Goal: Task Accomplishment & Management: Manage account settings

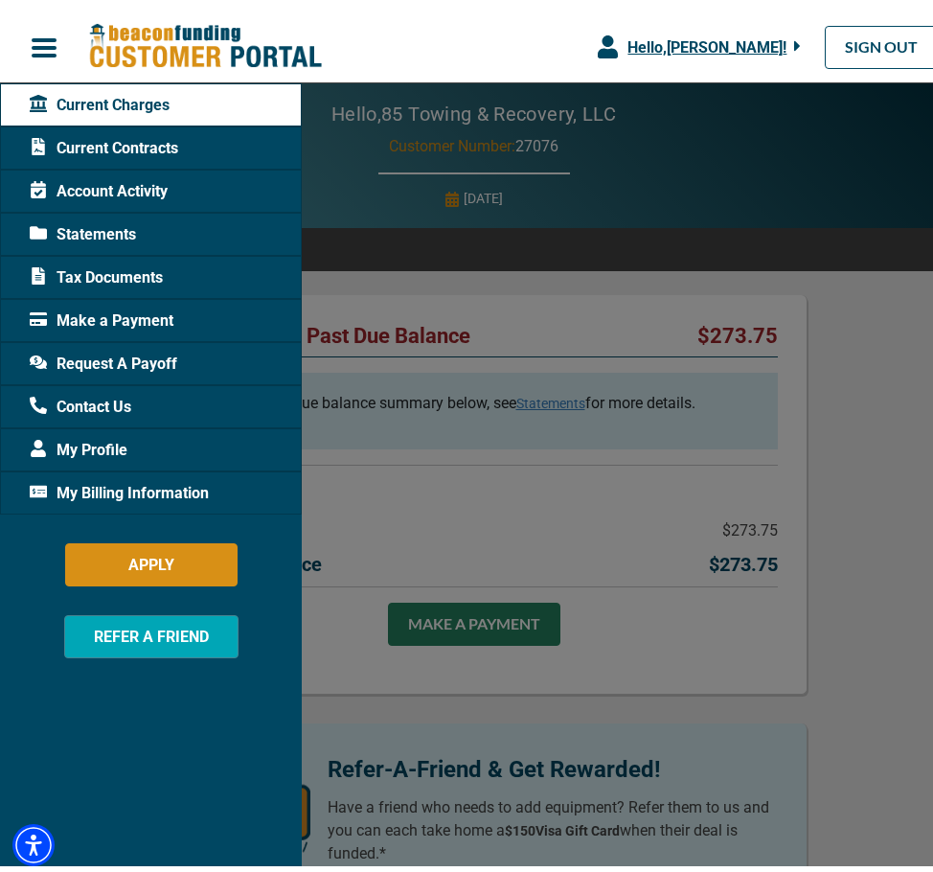
click at [862, 672] on div at bounding box center [474, 436] width 948 height 872
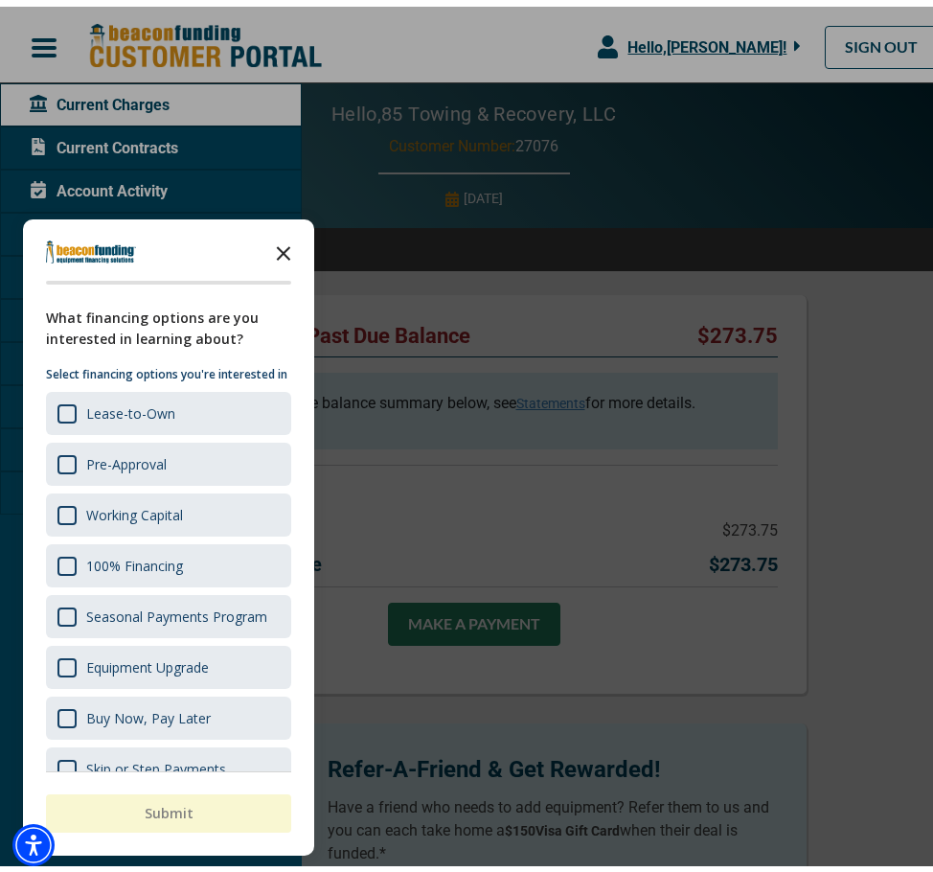
click at [282, 241] on icon "Close the survey" at bounding box center [283, 245] width 38 height 38
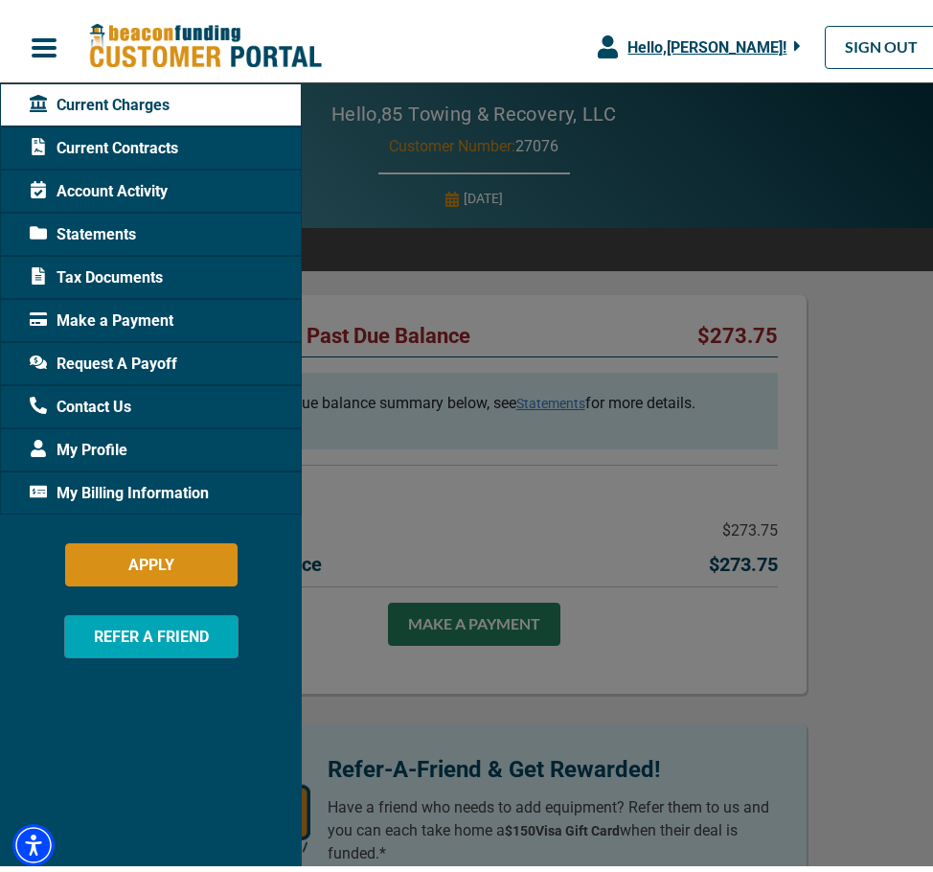
click at [631, 283] on div at bounding box center [474, 436] width 948 height 872
click at [97, 106] on span "Current Charges" at bounding box center [100, 98] width 140 height 23
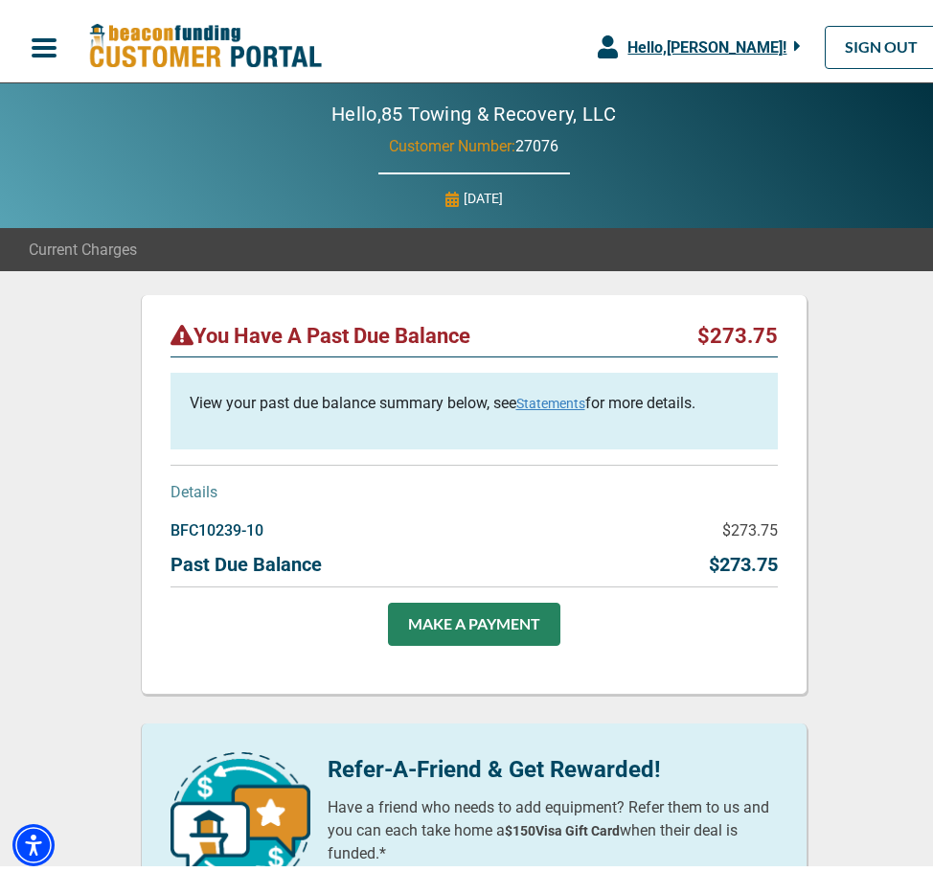
click at [227, 523] on p "BFC10239-10" at bounding box center [217, 524] width 93 height 23
click at [172, 518] on p "BFC10239-10" at bounding box center [217, 524] width 93 height 23
click at [210, 520] on p "BFC10239-10" at bounding box center [217, 524] width 93 height 23
click at [210, 521] on p "BFC10239-10" at bounding box center [217, 524] width 93 height 23
click at [534, 396] on link "Statements" at bounding box center [551, 396] width 69 height 15
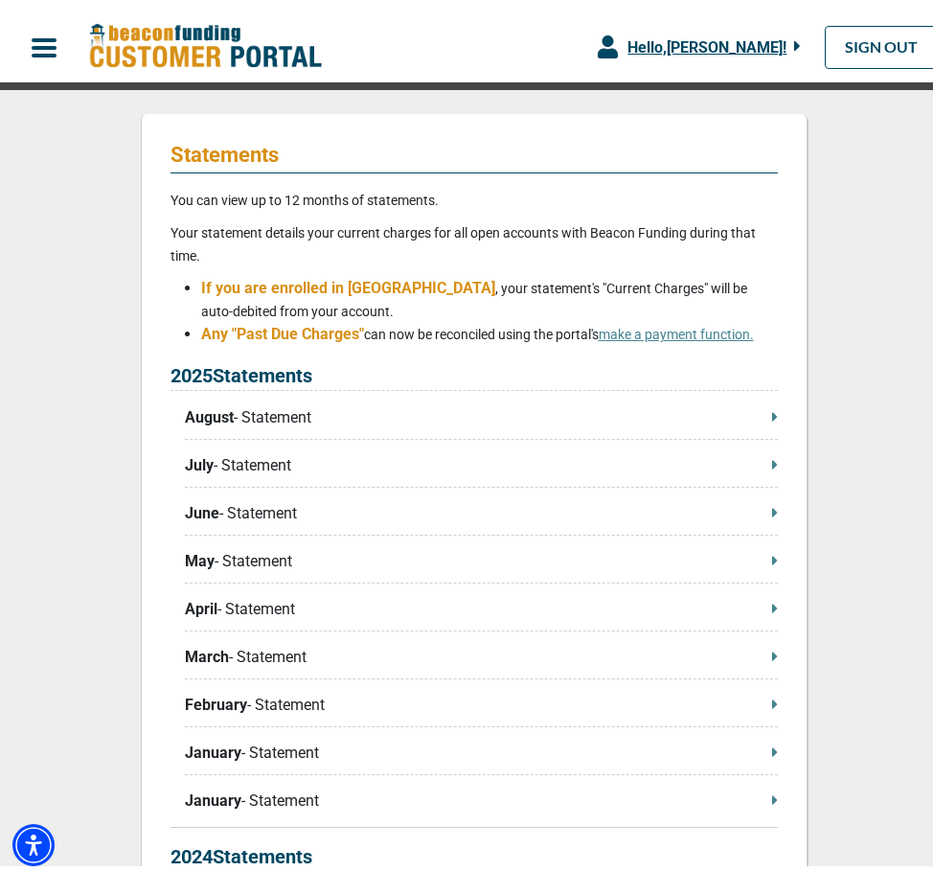
scroll to position [192, 0]
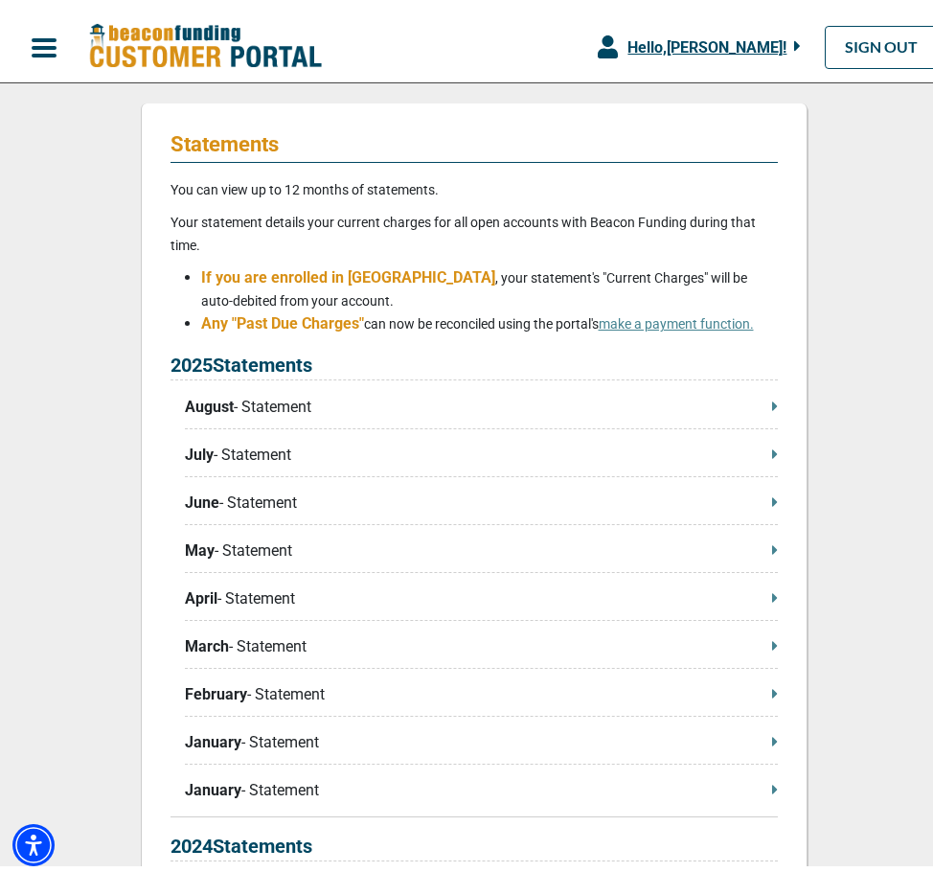
click at [218, 405] on span "August" at bounding box center [209, 400] width 49 height 23
click at [762, 405] on p "August - Statement" at bounding box center [481, 400] width 593 height 23
click at [57, 34] on span "button" at bounding box center [44, 41] width 29 height 29
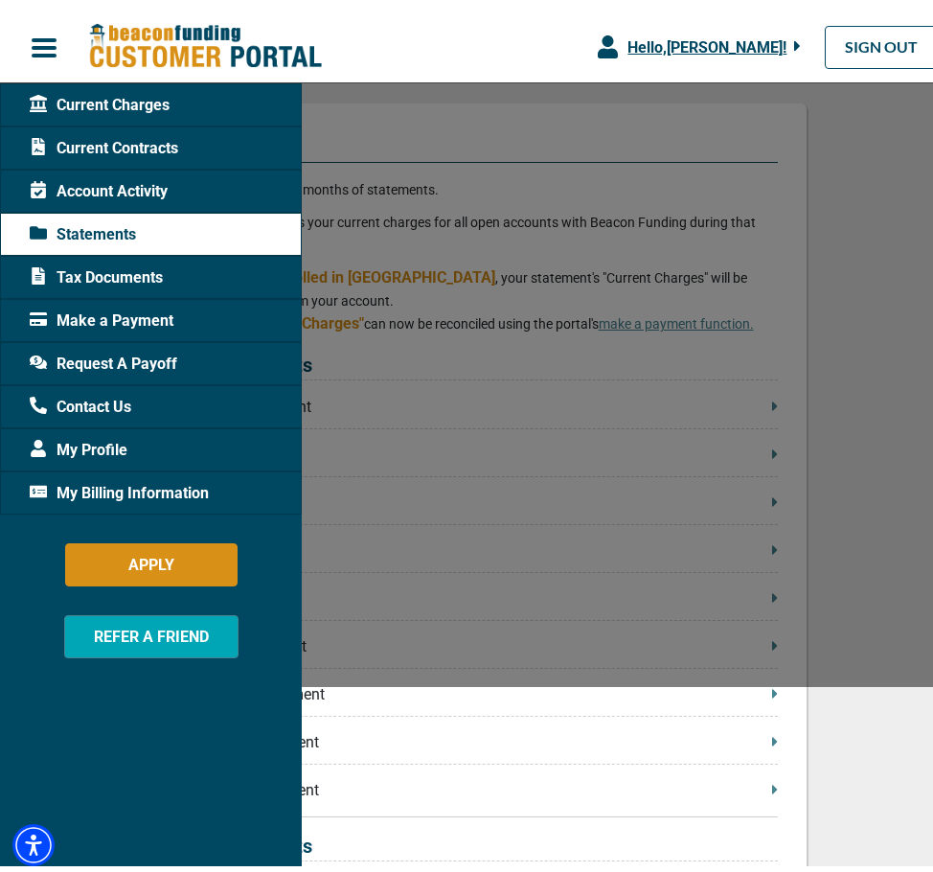
click at [94, 141] on span "Current Contracts" at bounding box center [104, 141] width 149 height 23
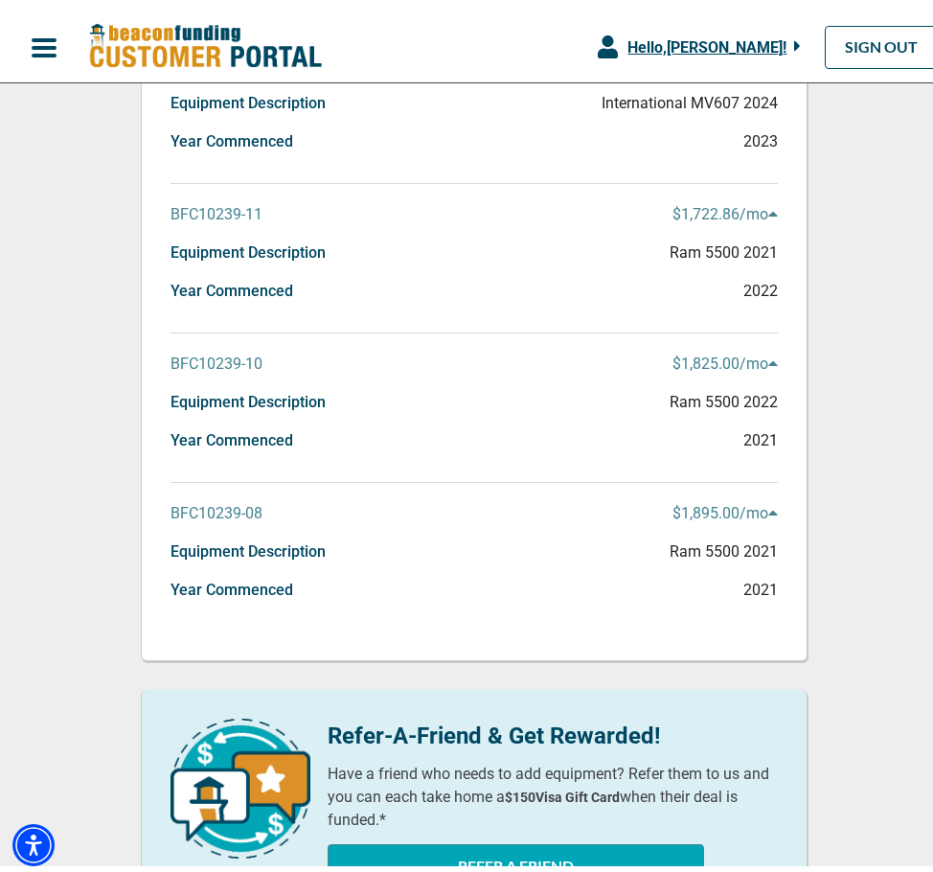
scroll to position [479, 0]
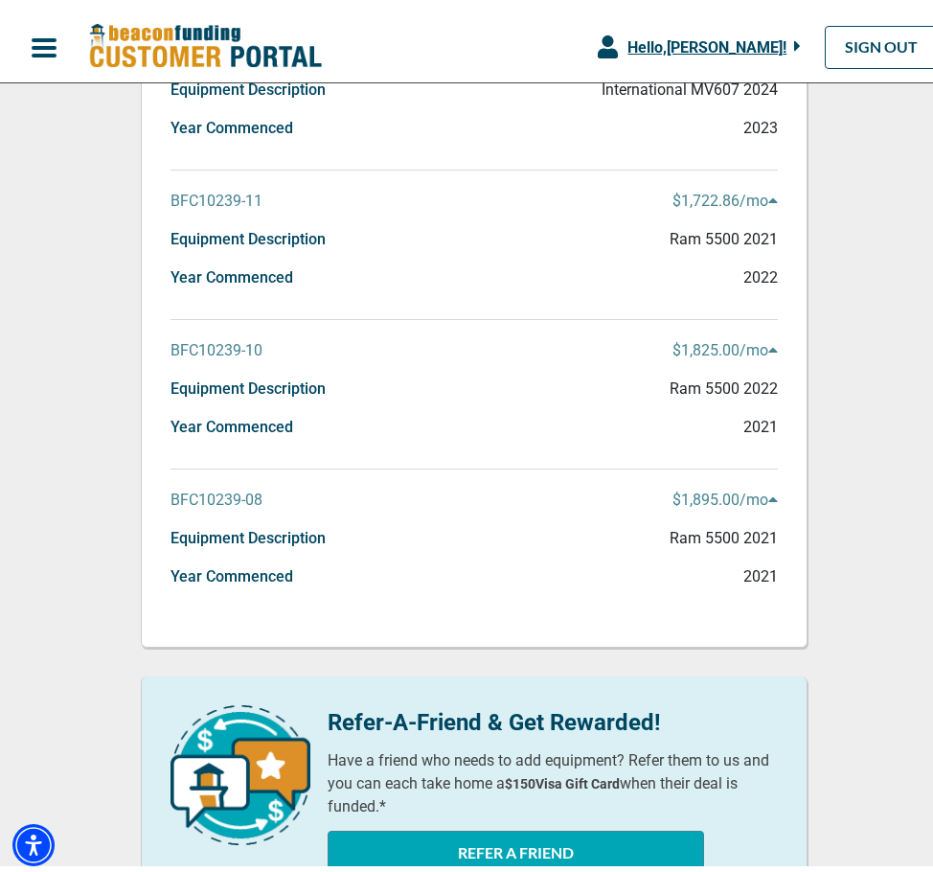
click at [707, 494] on p "$1,895.00 /mo" at bounding box center [725, 493] width 105 height 23
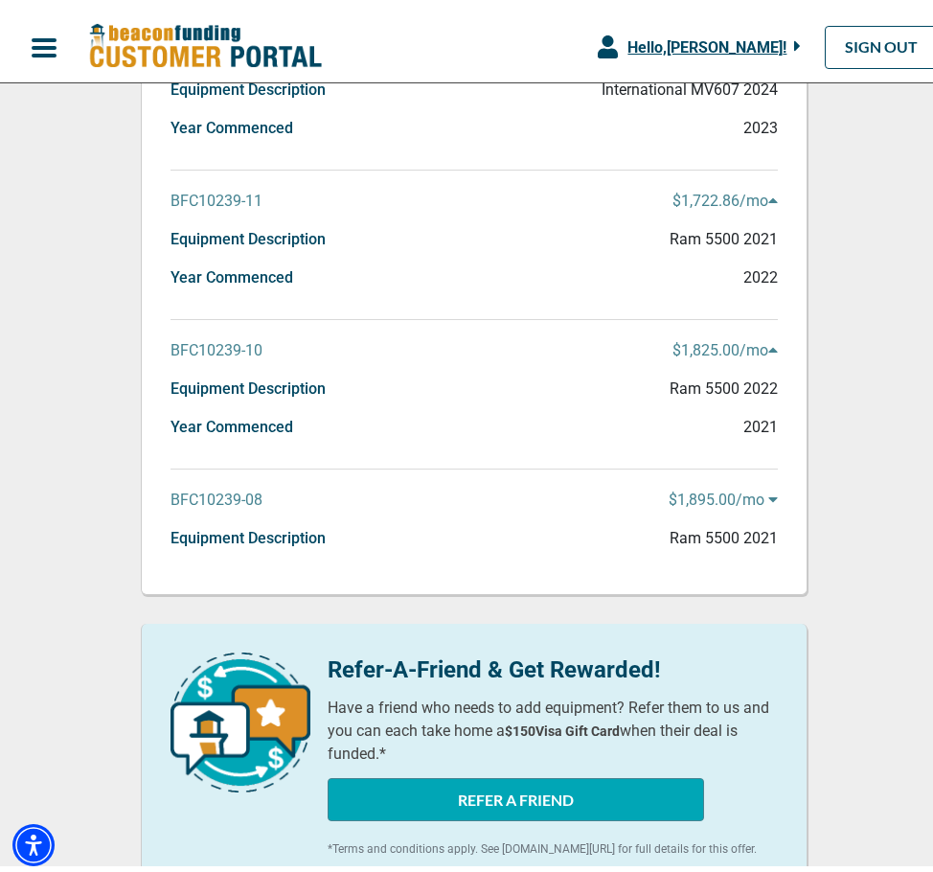
click at [707, 494] on p "$1,895.00 /mo" at bounding box center [723, 493] width 109 height 23
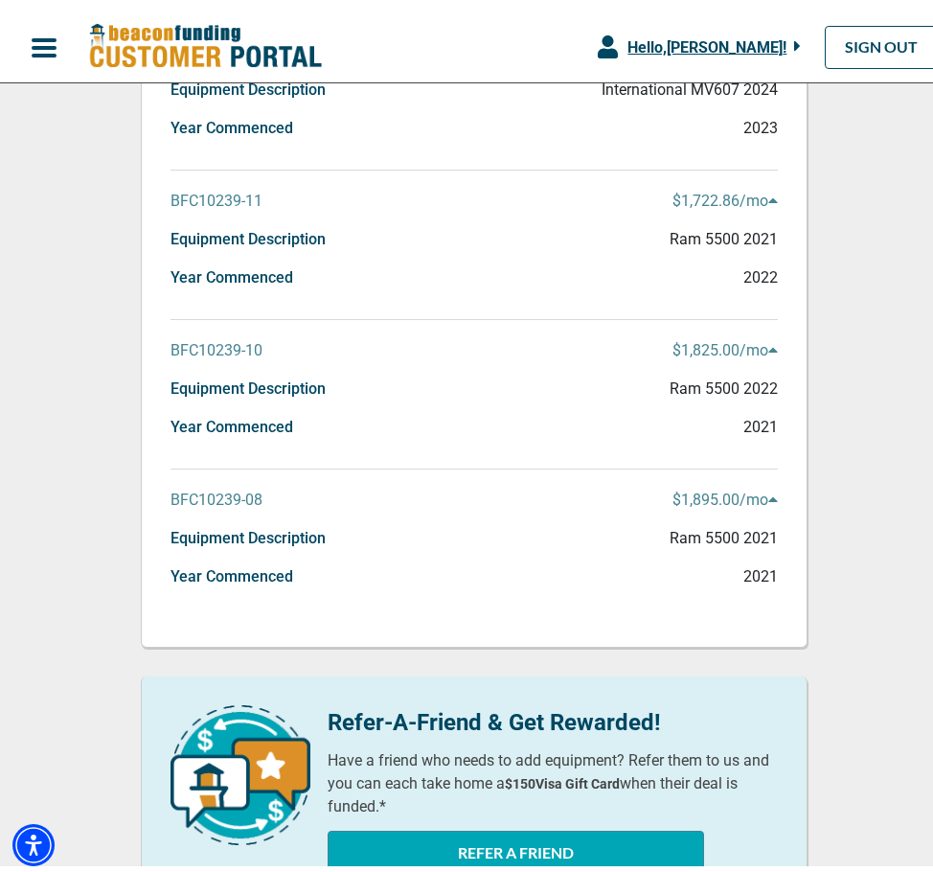
click at [223, 490] on p "BFC10239-08" at bounding box center [217, 493] width 92 height 23
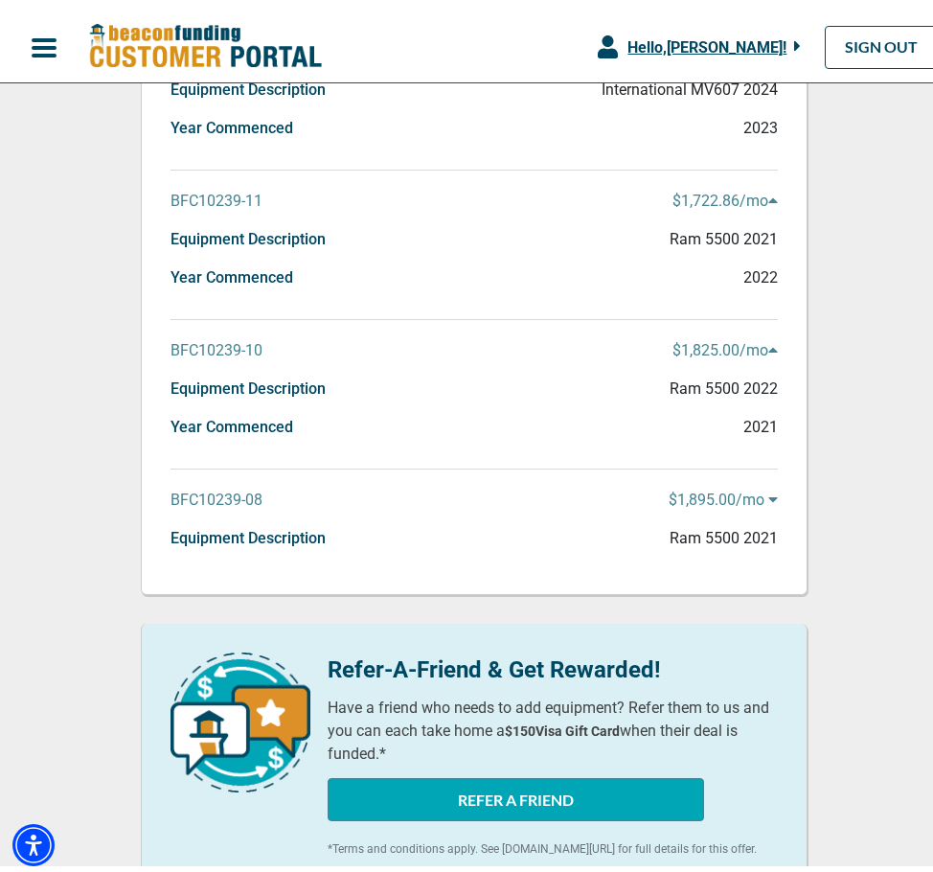
click at [223, 494] on p "BFC10239-08" at bounding box center [217, 493] width 92 height 23
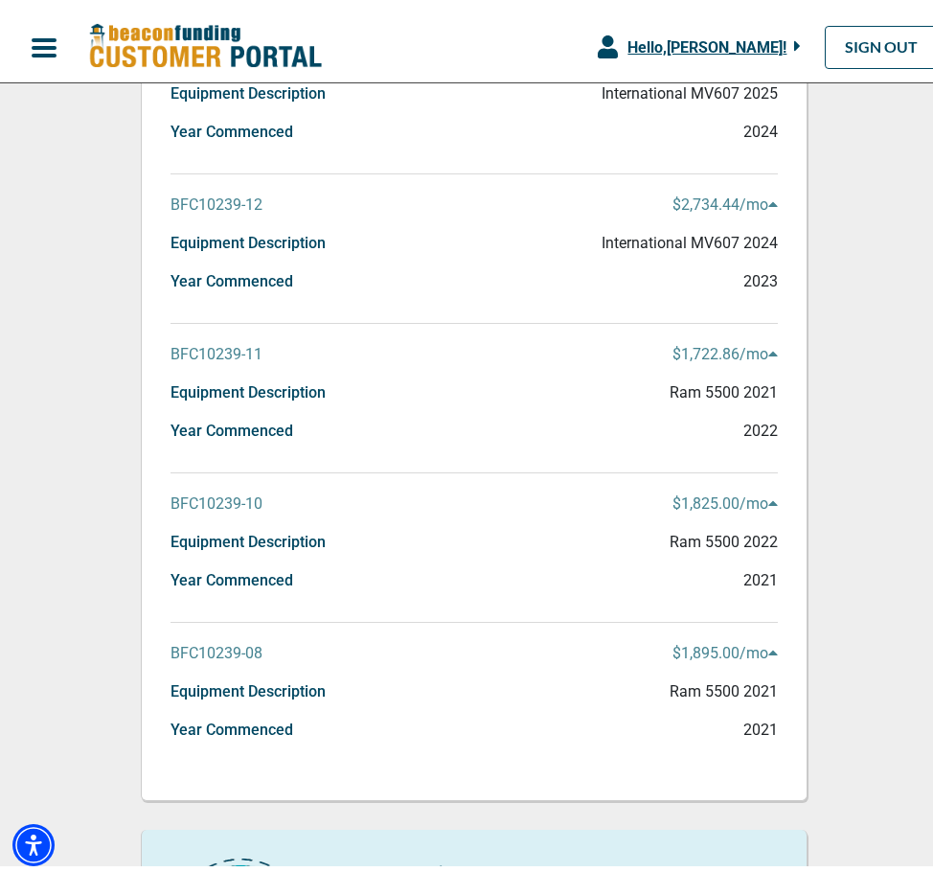
scroll to position [0, 0]
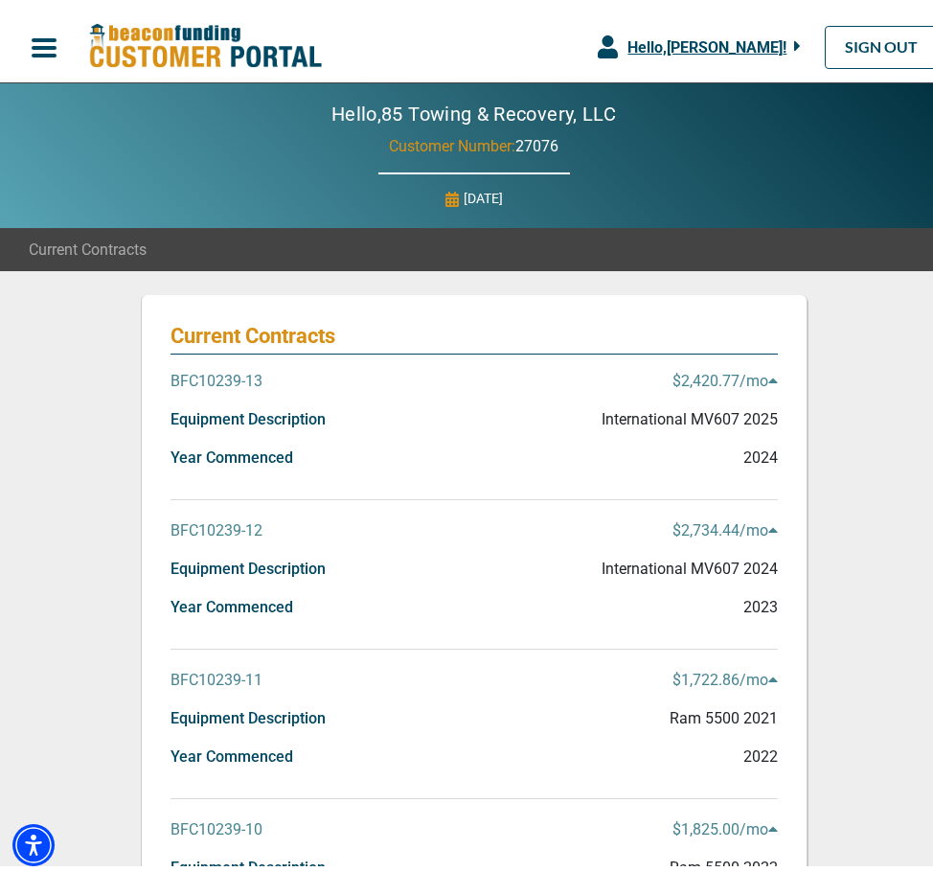
click at [37, 35] on span "button" at bounding box center [44, 41] width 29 height 29
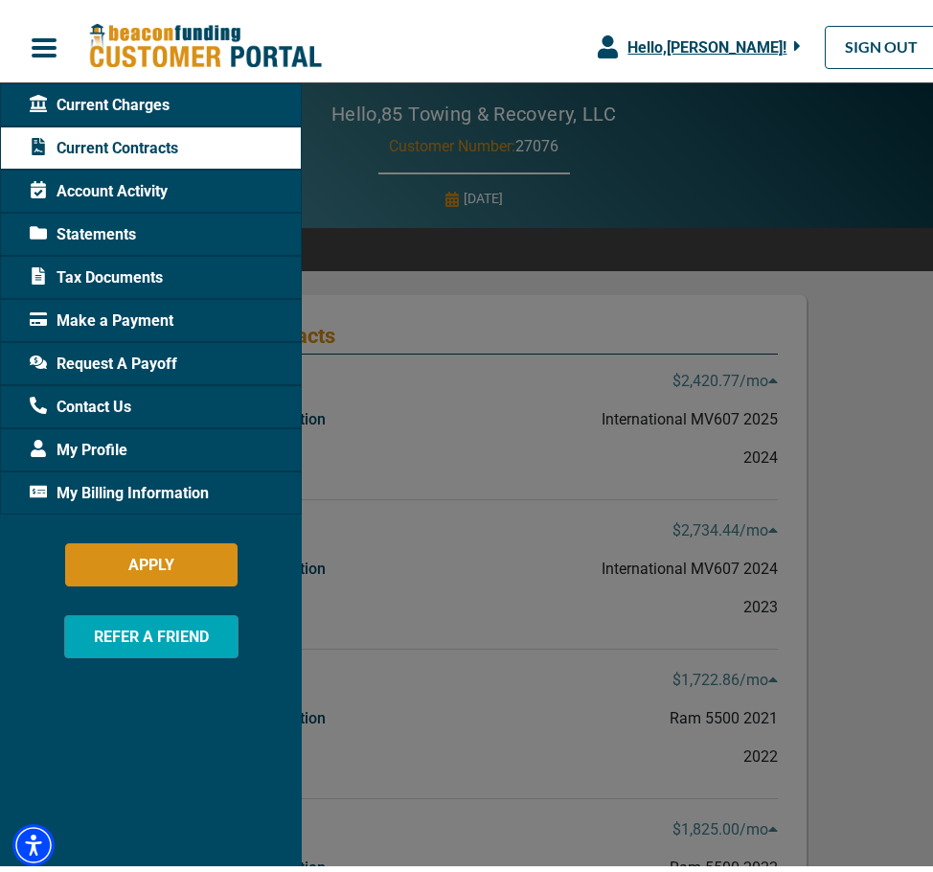
click at [844, 517] on div at bounding box center [474, 436] width 948 height 872
click at [840, 464] on div at bounding box center [474, 436] width 948 height 872
click at [88, 95] on span "Current Charges" at bounding box center [100, 98] width 140 height 23
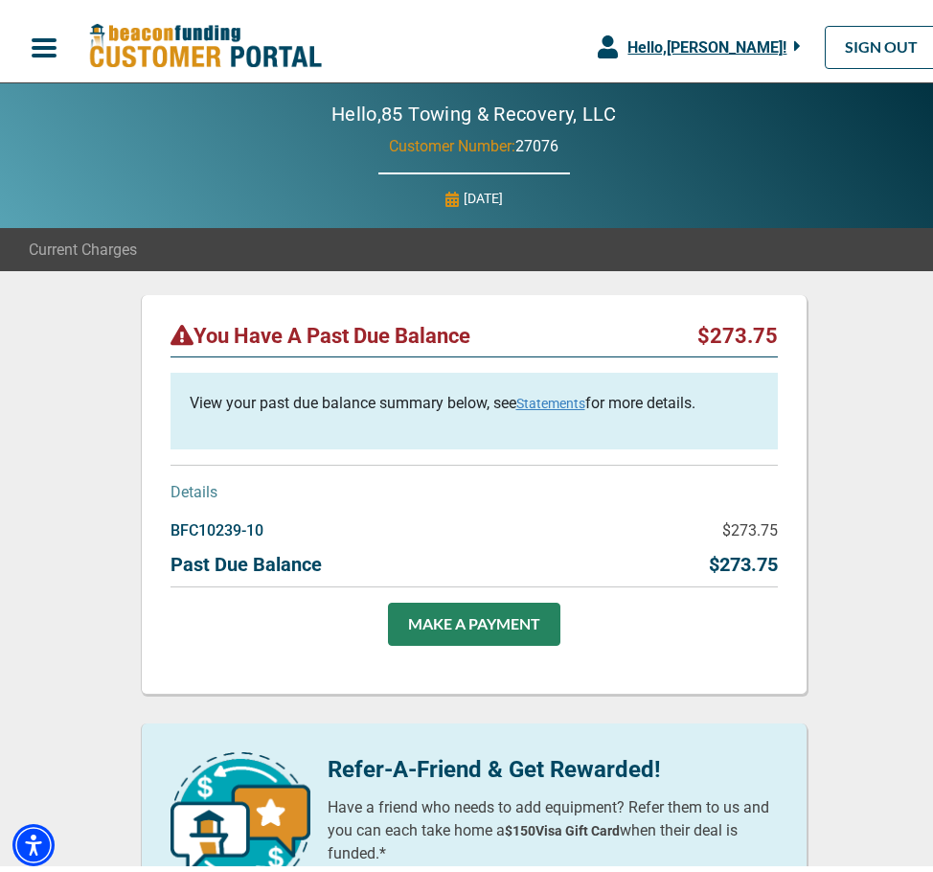
click at [222, 519] on p "BFC10239-10" at bounding box center [217, 524] width 93 height 23
click at [197, 517] on p "BFC10239-10" at bounding box center [217, 524] width 93 height 23
click at [39, 37] on span "button" at bounding box center [44, 41] width 29 height 29
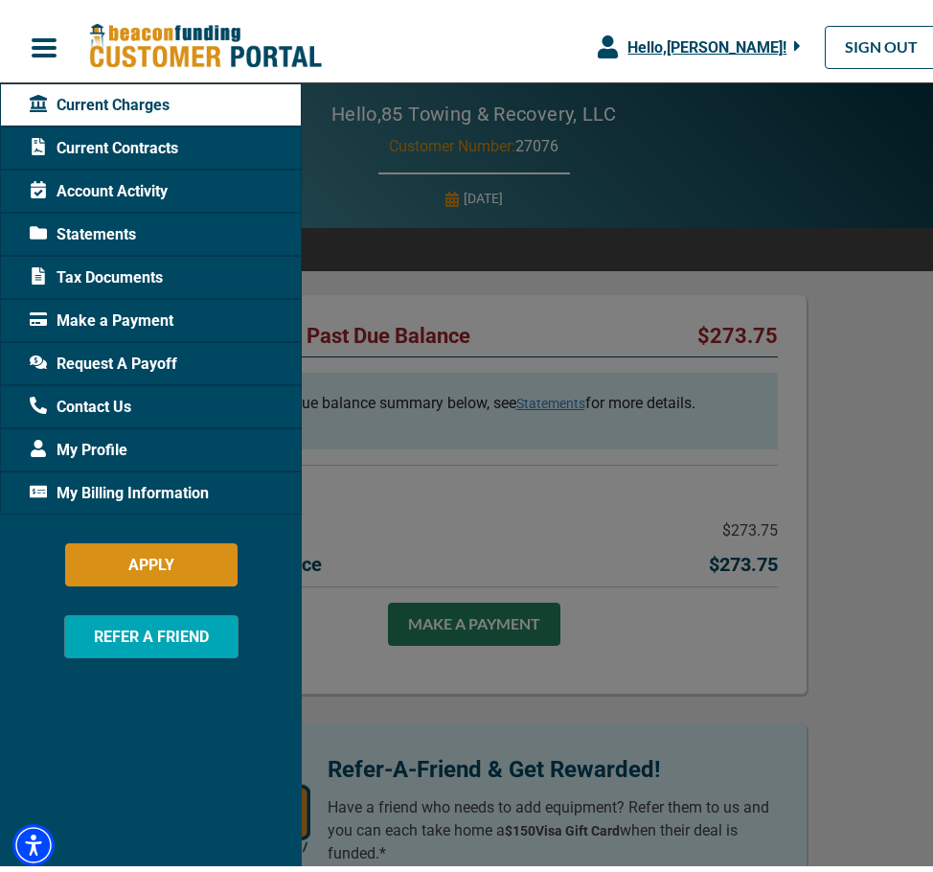
click at [98, 185] on span "Account Activity" at bounding box center [99, 184] width 138 height 23
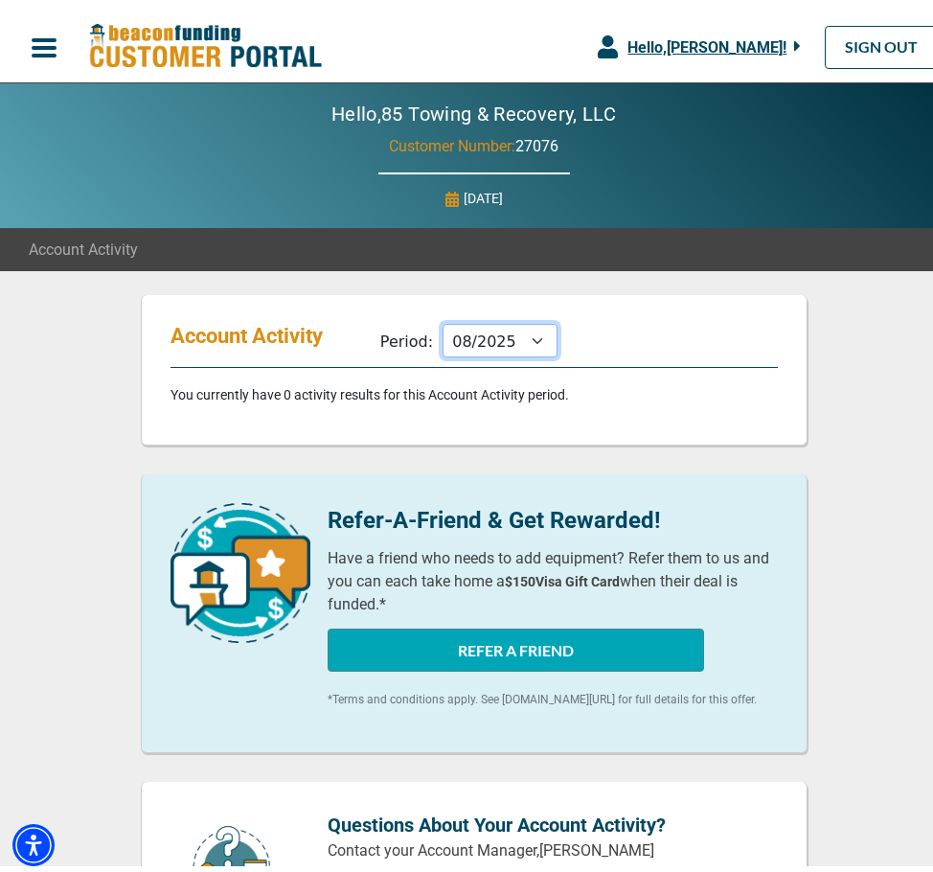
click at [523, 332] on select "09/2025 08/2025 07/2025 06/2025 05/2025 04/2025 03/2025 02/2025 01/2025 12/2024…" at bounding box center [500, 334] width 115 height 34
select select "07/2025"
click at [443, 317] on select "09/2025 08/2025 07/2025 06/2025 05/2025 04/2025 03/2025 02/2025 01/2025 12/2024…" at bounding box center [500, 334] width 115 height 34
click at [473, 412] on div "Account Activity Period: 09/2025 08/2025 07/2025 06/2025 05/2025 04/2025 03/202…" at bounding box center [474, 363] width 667 height 150
click at [47, 35] on span "button" at bounding box center [44, 41] width 29 height 29
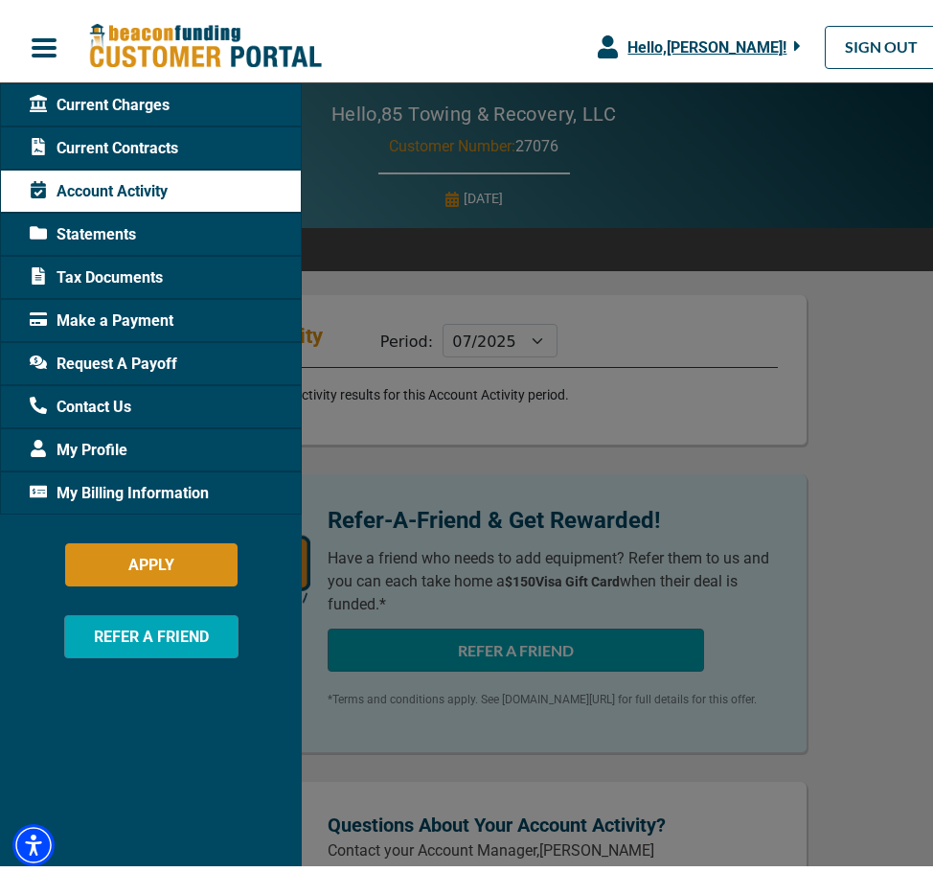
click at [61, 98] on span "Current Charges" at bounding box center [100, 98] width 140 height 23
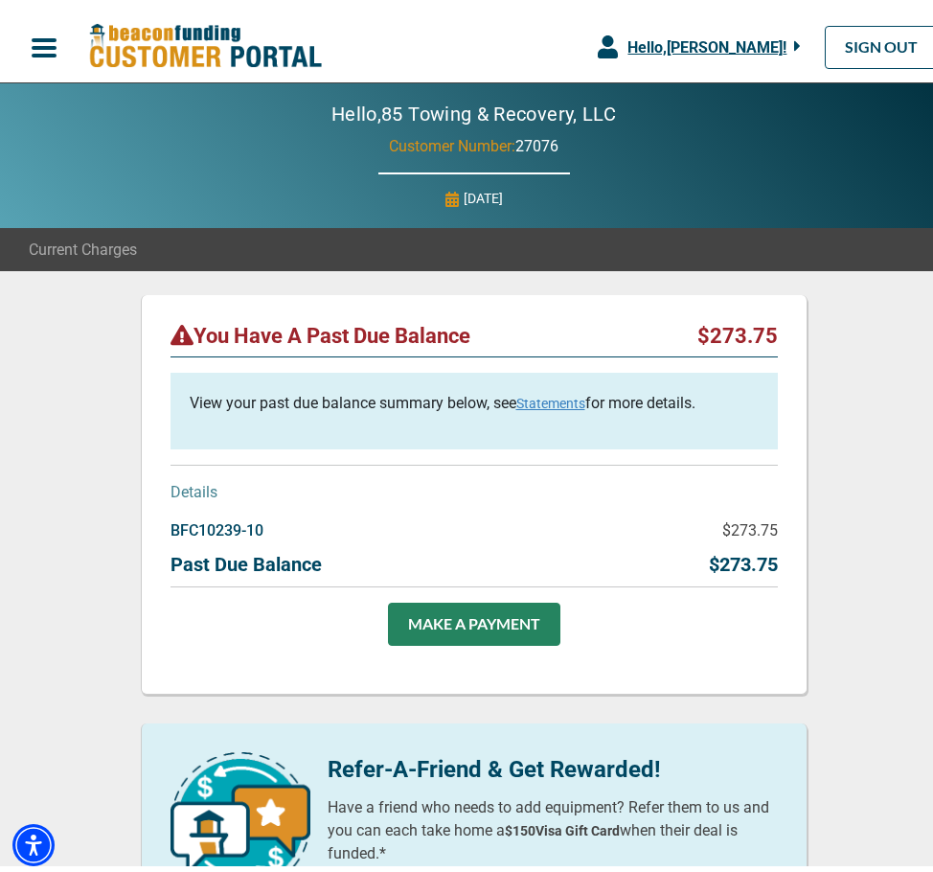
click at [55, 32] on span "button" at bounding box center [44, 41] width 29 height 29
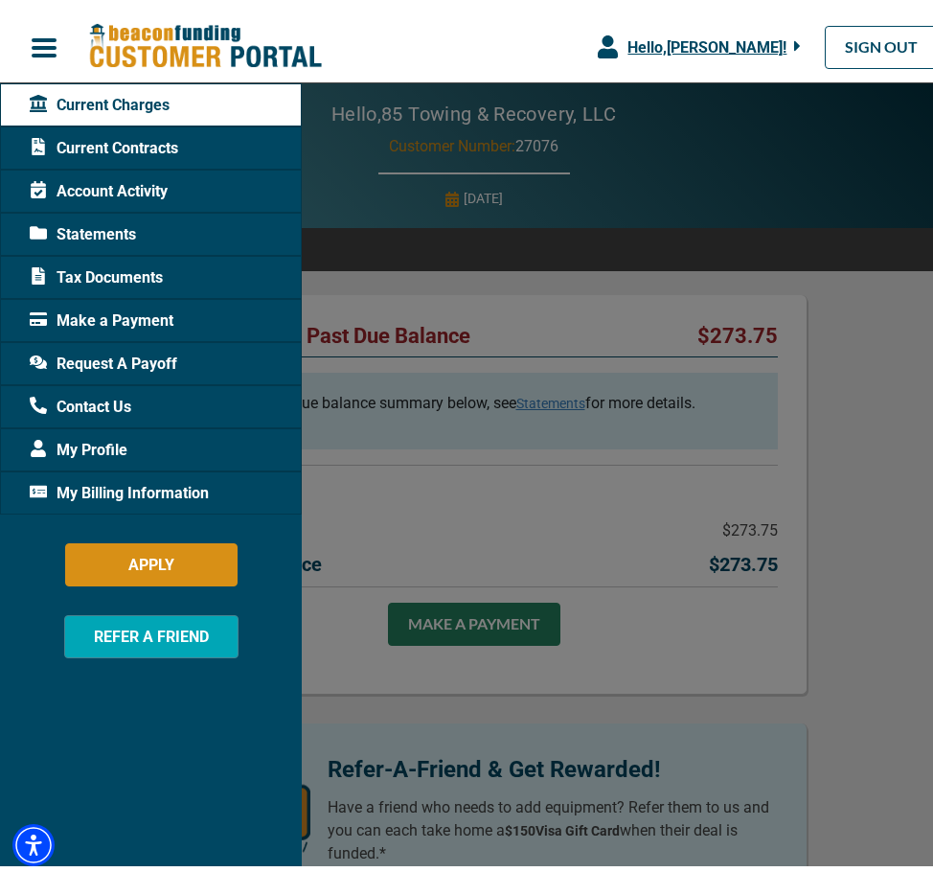
click at [115, 233] on span "Statements" at bounding box center [83, 228] width 106 height 23
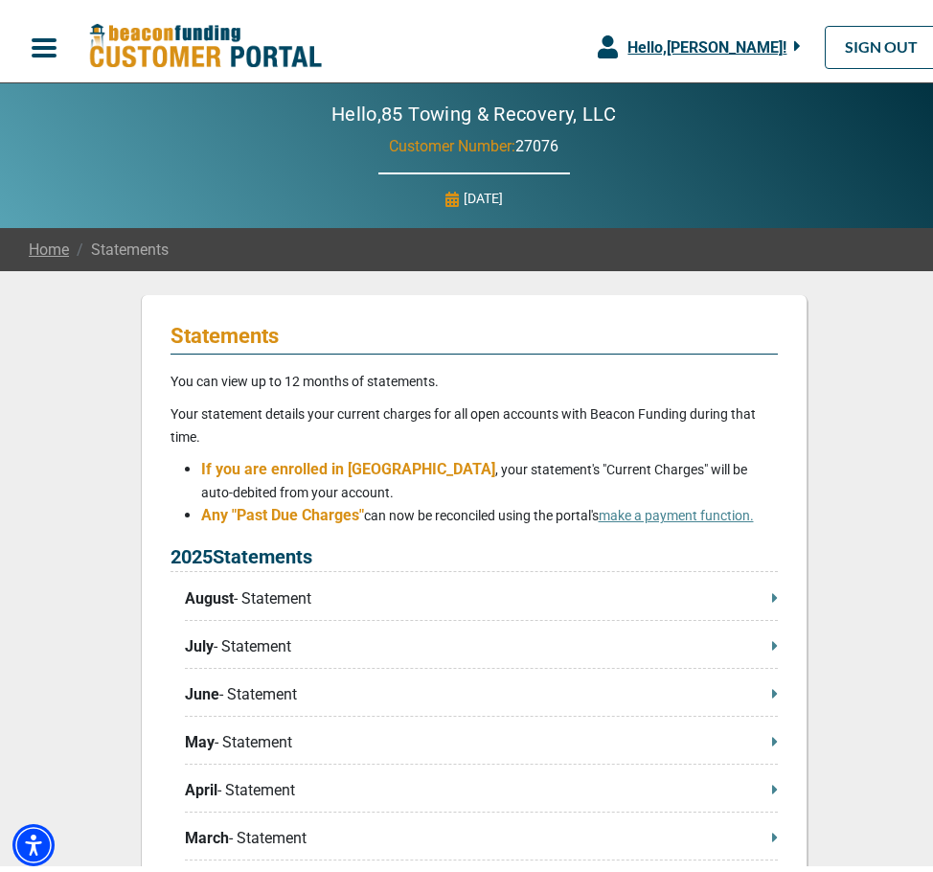
click at [264, 585] on div "2025 Statements August - Statement July - Statement June - Statement May - Stat…" at bounding box center [475, 769] width 608 height 467
click at [262, 591] on p "August - Statement" at bounding box center [481, 592] width 593 height 23
